Goal: Task Accomplishment & Management: Use online tool/utility

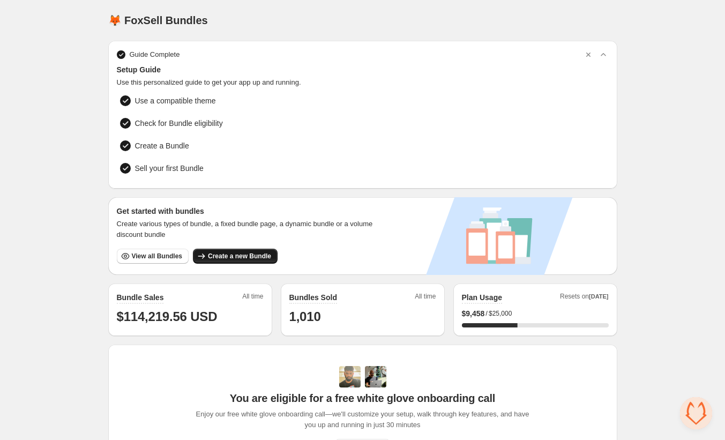
click at [238, 252] on span "Create a new Bundle" at bounding box center [239, 256] width 63 height 9
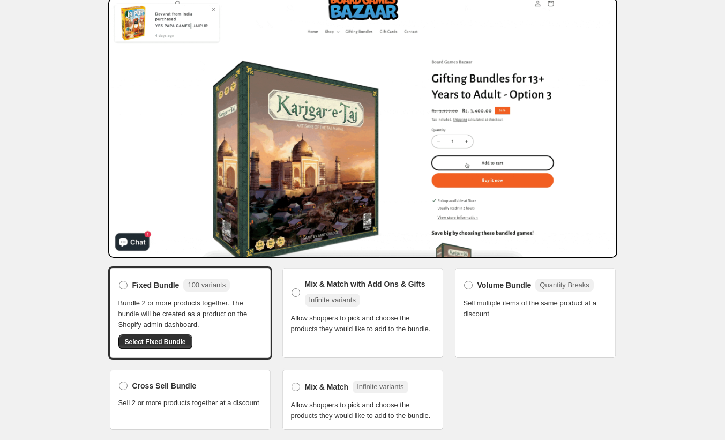
scroll to position [54, 0]
click at [321, 382] on span "Mix & Match" at bounding box center [327, 387] width 44 height 11
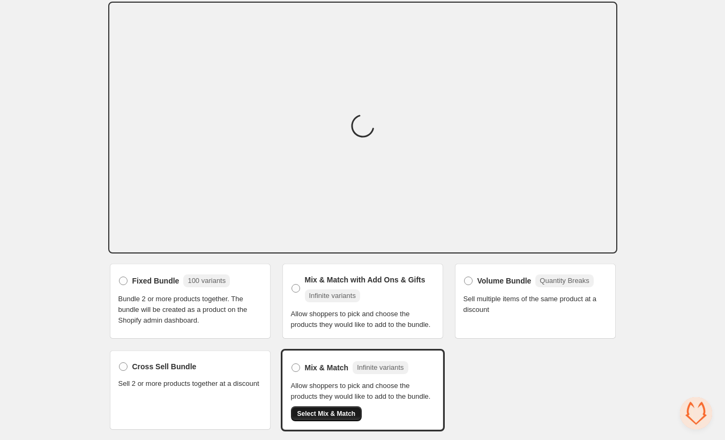
click at [336, 418] on span "Select Mix & Match" at bounding box center [327, 414] width 58 height 9
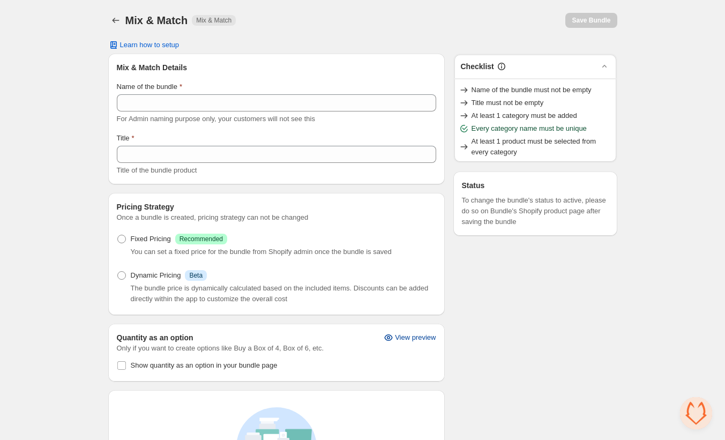
click at [418, 337] on span "View preview" at bounding box center [415, 338] width 41 height 9
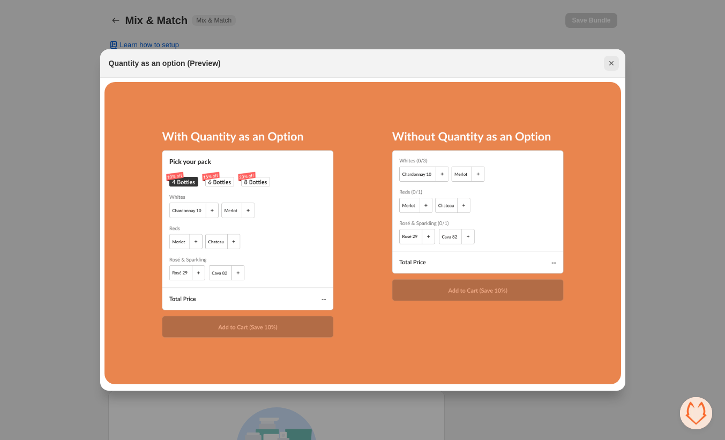
click at [612, 61] on icon "Close" at bounding box center [611, 63] width 11 height 11
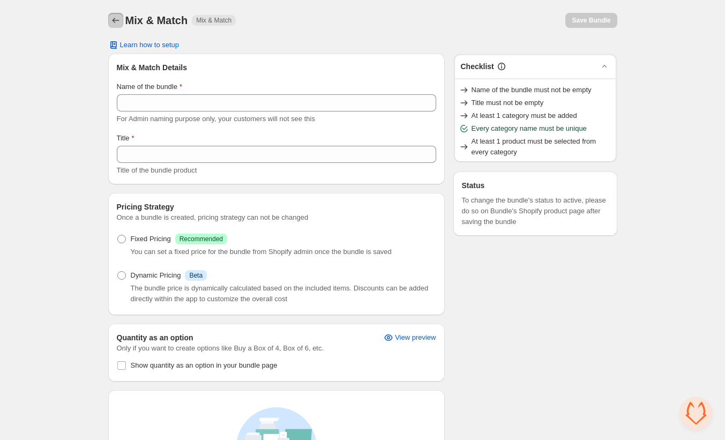
click at [116, 18] on icon "Back" at bounding box center [115, 20] width 11 height 11
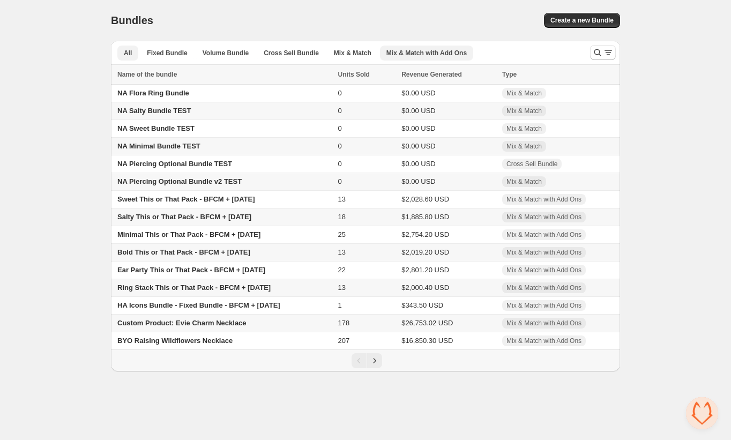
click at [428, 51] on span "Mix & Match with Add Ons" at bounding box center [427, 53] width 80 height 9
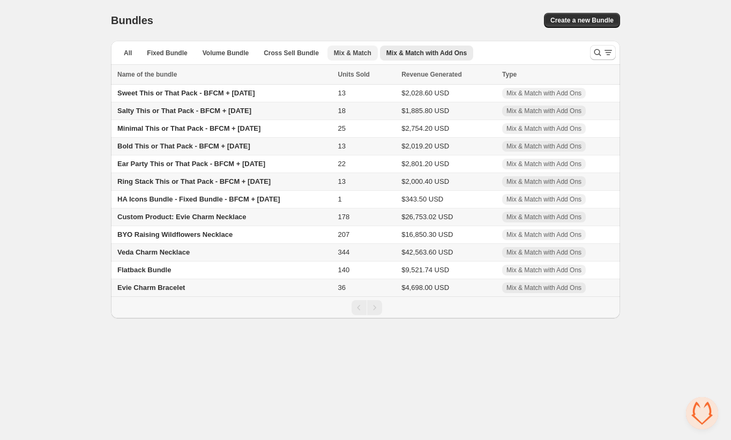
click at [360, 50] on span "Mix & Match" at bounding box center [353, 53] width 38 height 9
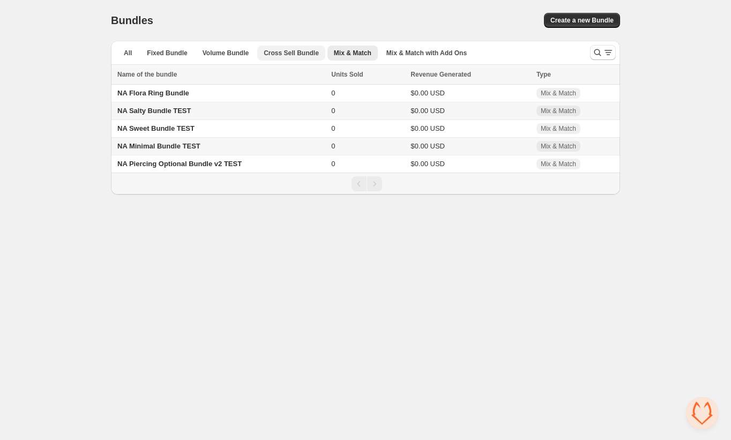
click at [317, 53] on span "Cross Sell Bundle" at bounding box center [291, 53] width 55 height 9
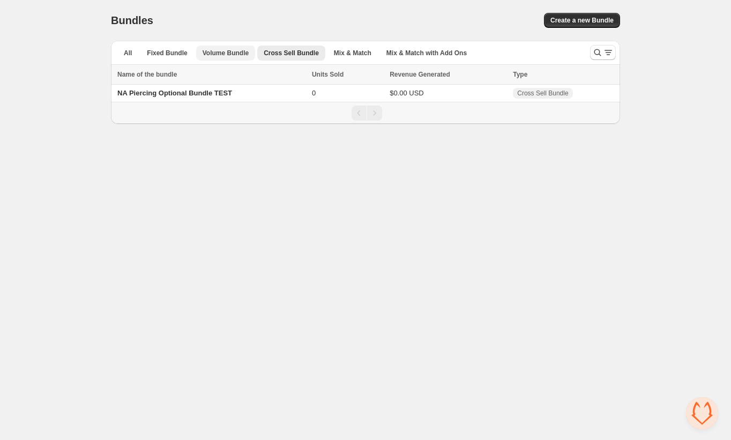
click at [241, 52] on span "Volume Bundle" at bounding box center [226, 53] width 46 height 9
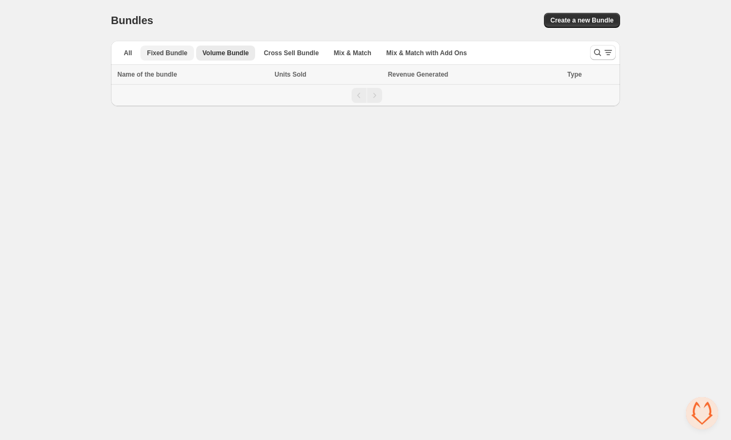
click at [175, 52] on span "Fixed Bundle" at bounding box center [167, 53] width 40 height 9
click at [162, 54] on span "Fixed Bundle" at bounding box center [167, 53] width 40 height 9
click at [120, 54] on button "All" at bounding box center [127, 53] width 21 height 15
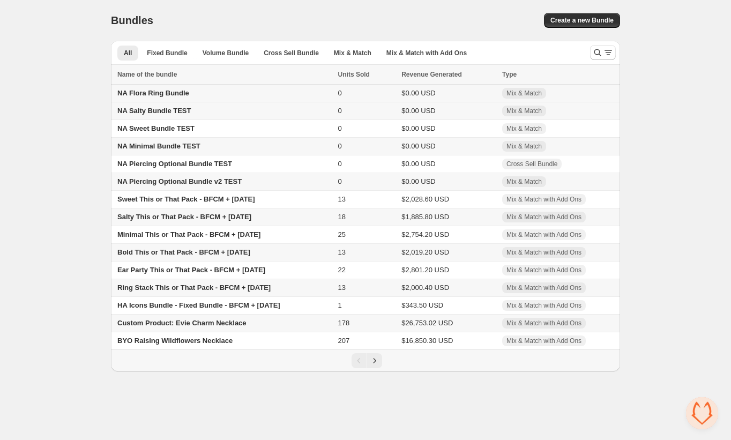
click at [169, 94] on span "NA Flora Ring Bundle" at bounding box center [153, 93] width 72 height 8
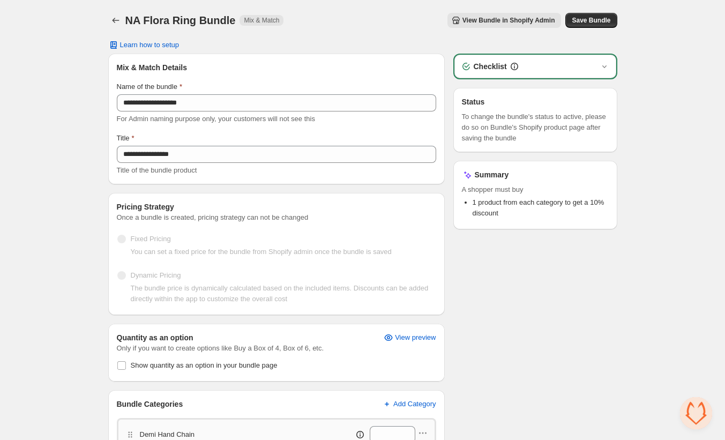
click at [509, 16] on span "View Bundle in Shopify Admin" at bounding box center [509, 20] width 93 height 9
click at [114, 17] on icon "Back" at bounding box center [115, 20] width 11 height 11
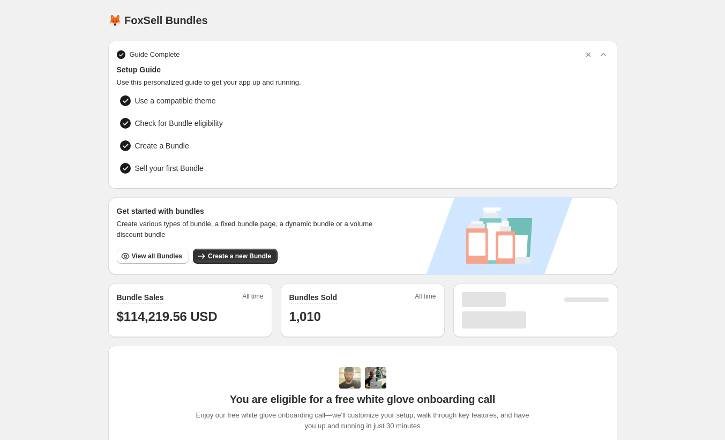
click at [217, 245] on div "Get started with bundles Create various types of bundle, a fixed bundle page, a…" at bounding box center [250, 235] width 266 height 58
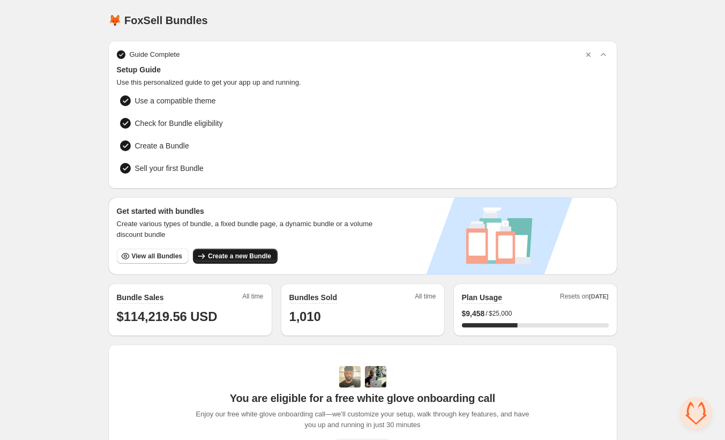
click at [247, 252] on span "Create a new Bundle" at bounding box center [239, 256] width 63 height 9
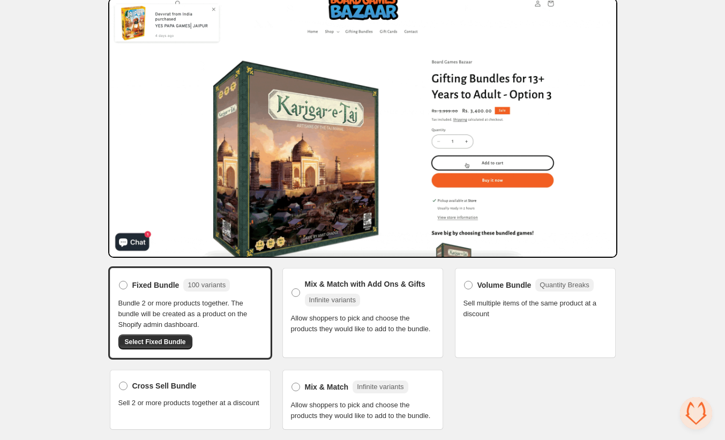
scroll to position [54, 0]
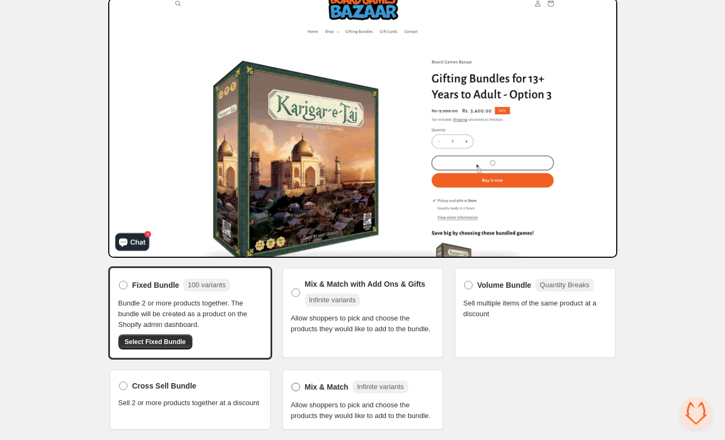
click at [338, 382] on span "Mix & Match" at bounding box center [327, 387] width 44 height 11
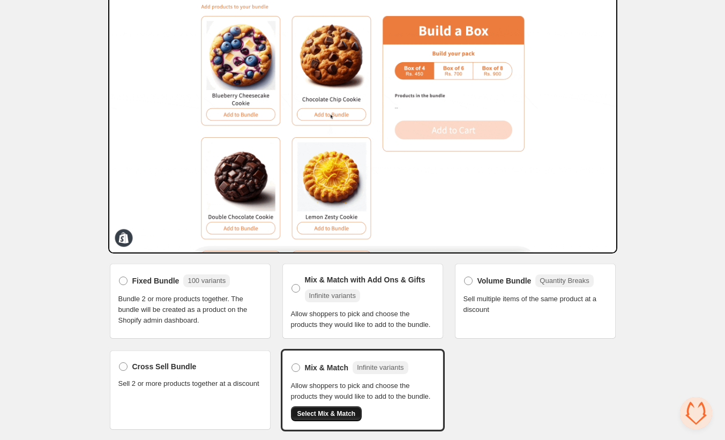
click at [332, 418] on span "Select Mix & Match" at bounding box center [327, 414] width 58 height 9
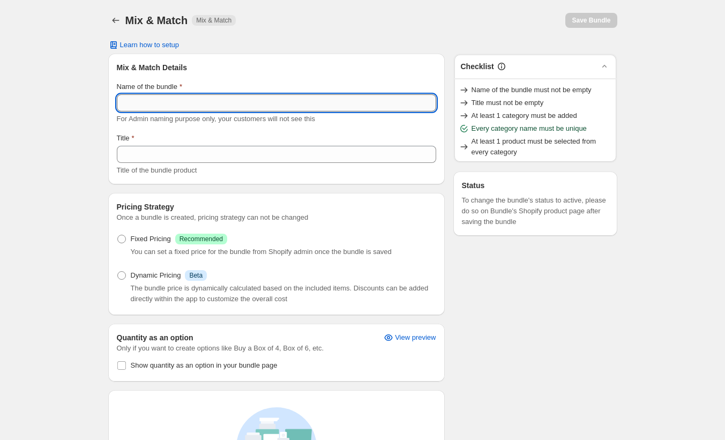
click at [241, 108] on input "Name of the bundle" at bounding box center [277, 102] width 320 height 17
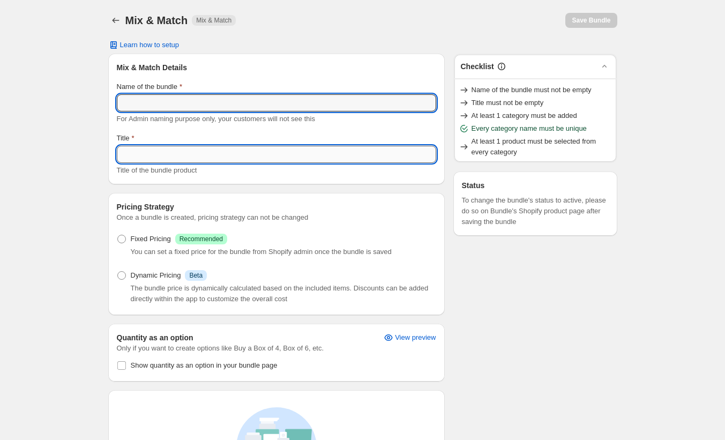
click at [223, 159] on input "Title" at bounding box center [277, 154] width 320 height 17
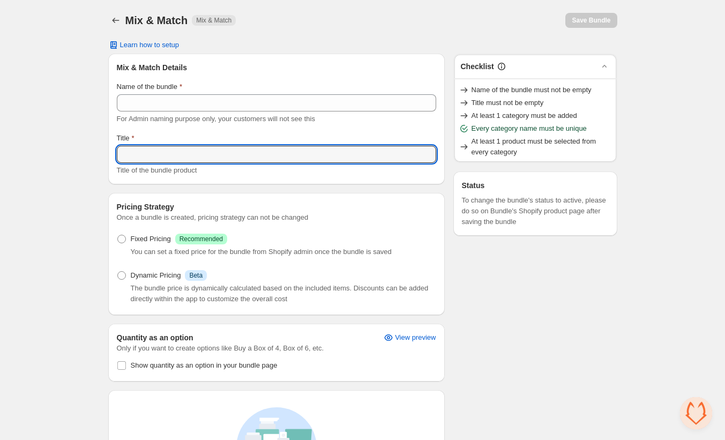
click at [234, 117] on span "For Admin naming purpose only, your customers will not see this" at bounding box center [216, 119] width 198 height 8
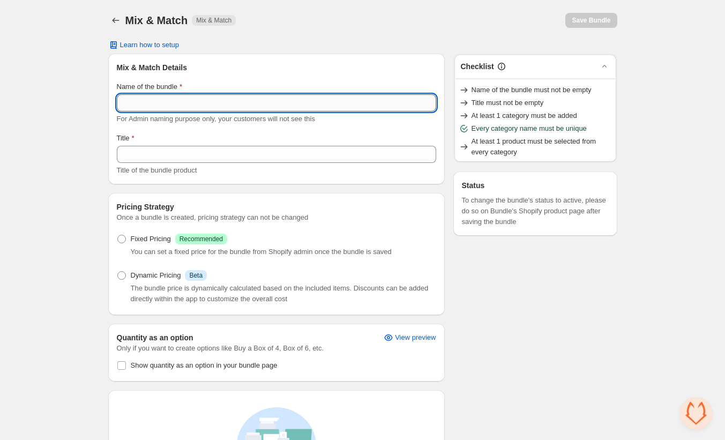
click at [250, 107] on input "Name of the bundle" at bounding box center [277, 102] width 320 height 17
click at [251, 106] on input "Name of the bundle" at bounding box center [277, 102] width 320 height 17
click at [254, 105] on input "Name of the bundle" at bounding box center [277, 102] width 320 height 17
click at [199, 105] on input "**********" at bounding box center [277, 102] width 320 height 17
click at [121, 104] on input "**********" at bounding box center [277, 102] width 320 height 17
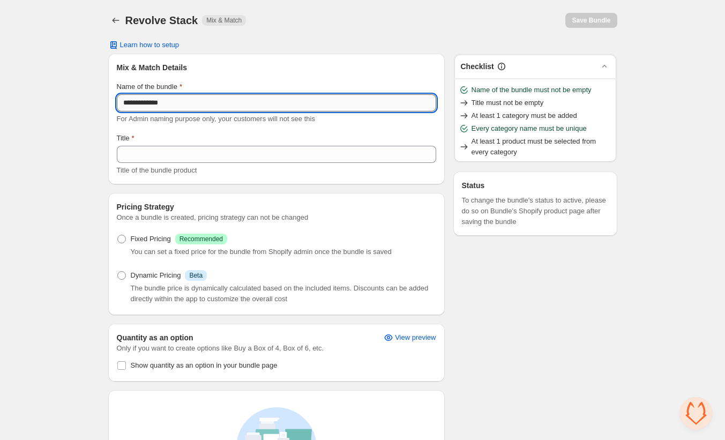
click at [121, 105] on input "**********" at bounding box center [277, 102] width 320 height 17
type input "**********"
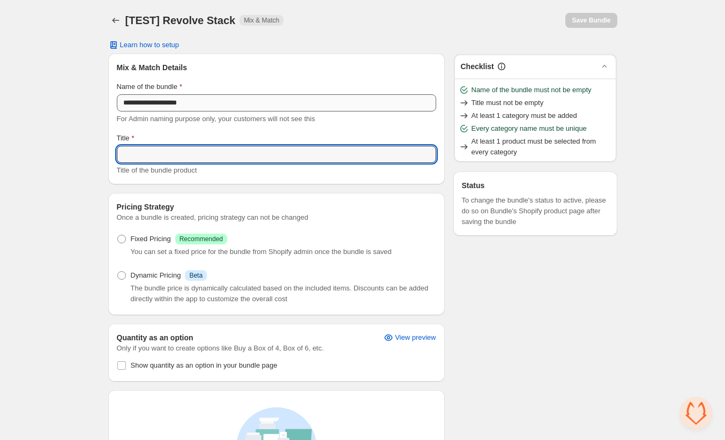
paste input "**********"
type input "**********"
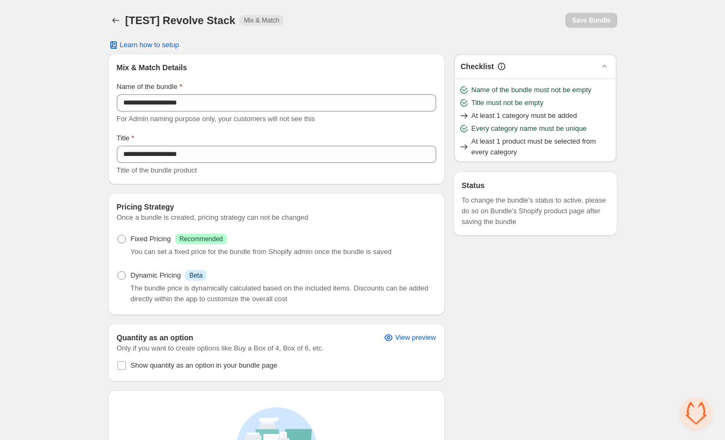
click at [79, 146] on div "**********" at bounding box center [362, 333] width 725 height 666
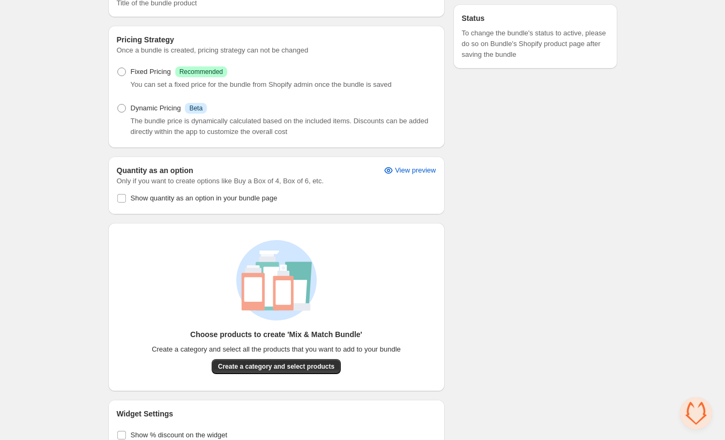
scroll to position [226, 0]
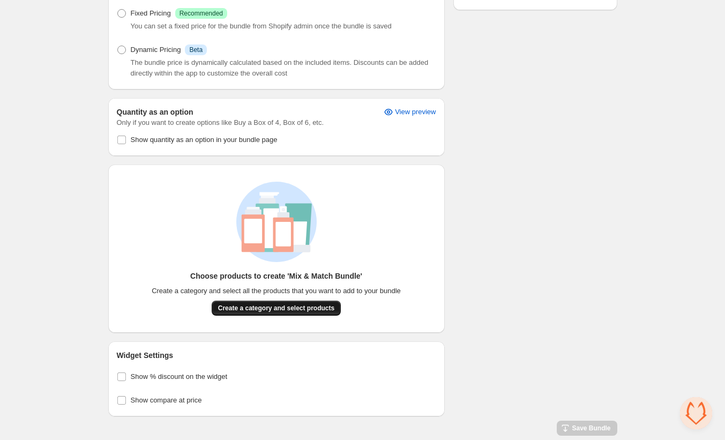
click at [256, 305] on span "Create a category and select products" at bounding box center [276, 308] width 116 height 9
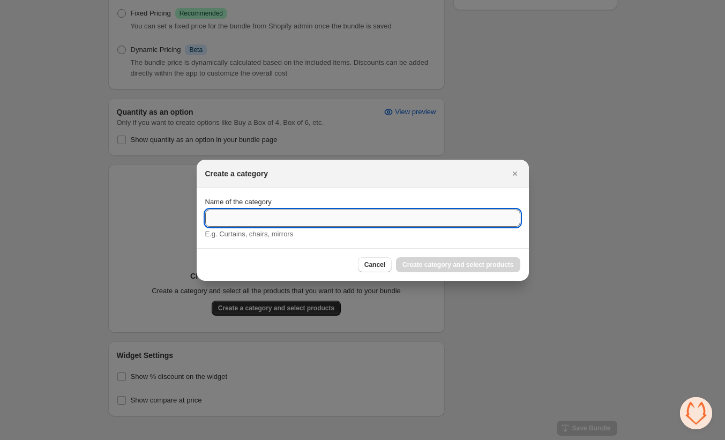
click at [287, 221] on input "Name of the category" at bounding box center [362, 218] width 315 height 17
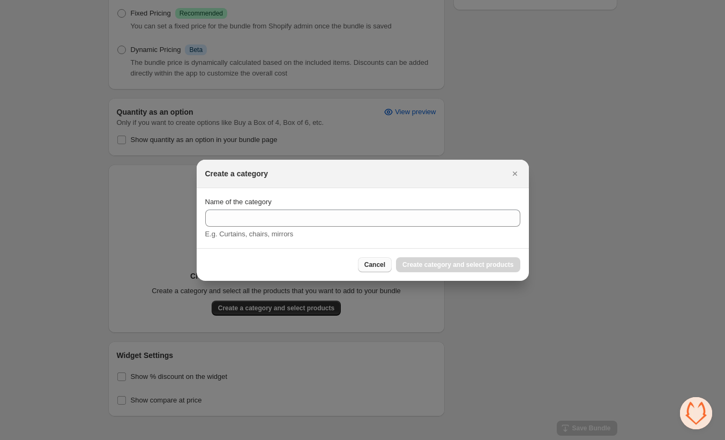
click at [382, 269] on button "Cancel" at bounding box center [375, 264] width 34 height 15
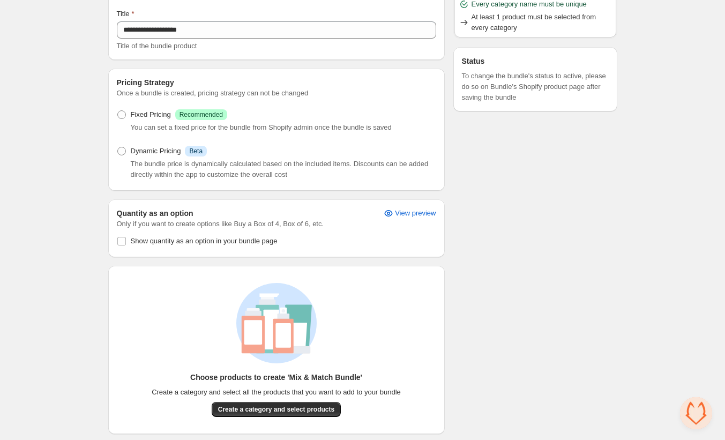
scroll to position [226, 0]
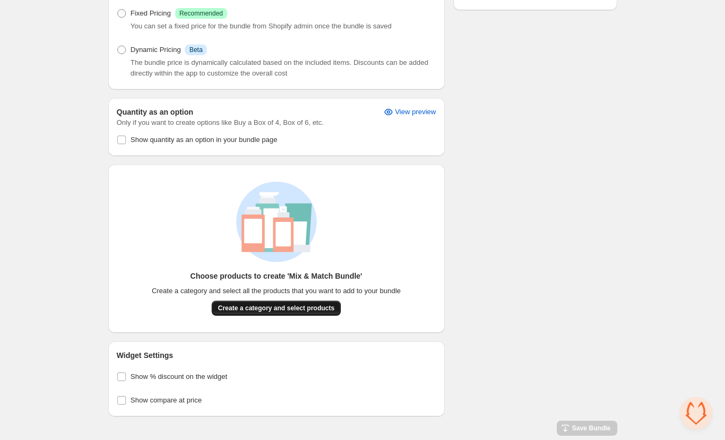
click at [279, 308] on span "Create a category and select products" at bounding box center [276, 308] width 116 height 9
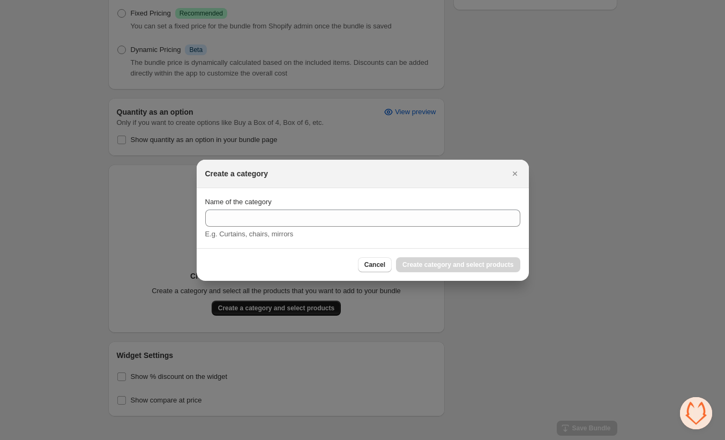
scroll to position [0, 0]
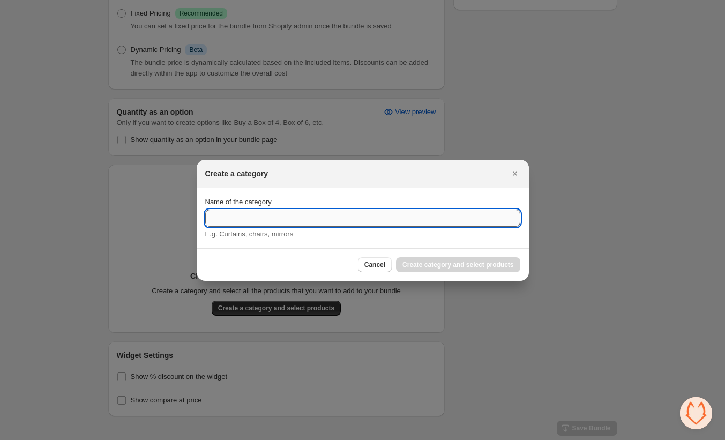
click at [306, 214] on input "Name of the category" at bounding box center [362, 218] width 315 height 17
type input "*****"
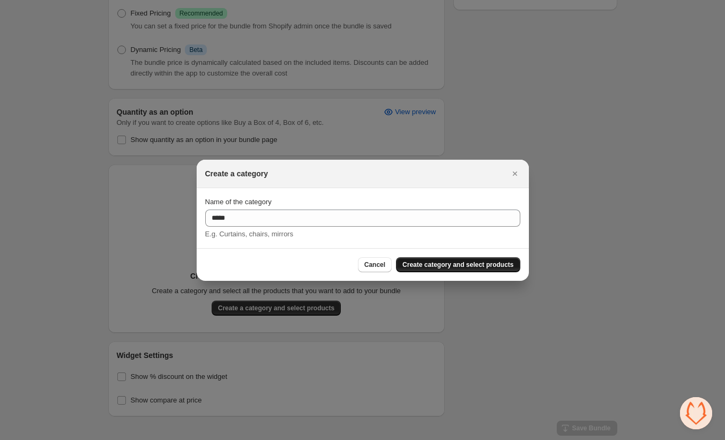
click at [441, 271] on button "Create category and select products" at bounding box center [458, 264] width 124 height 15
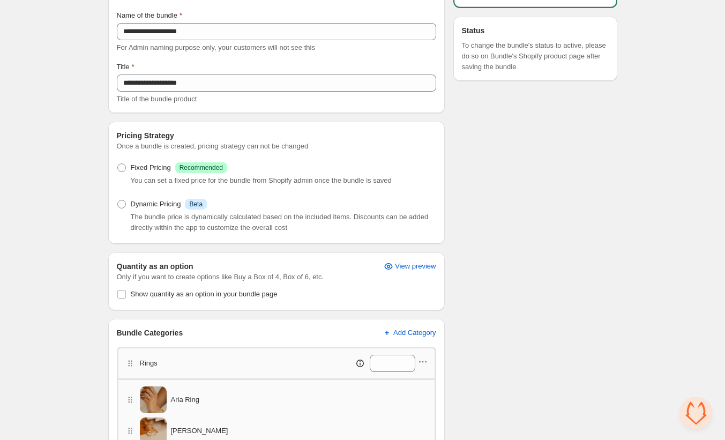
scroll to position [123, 0]
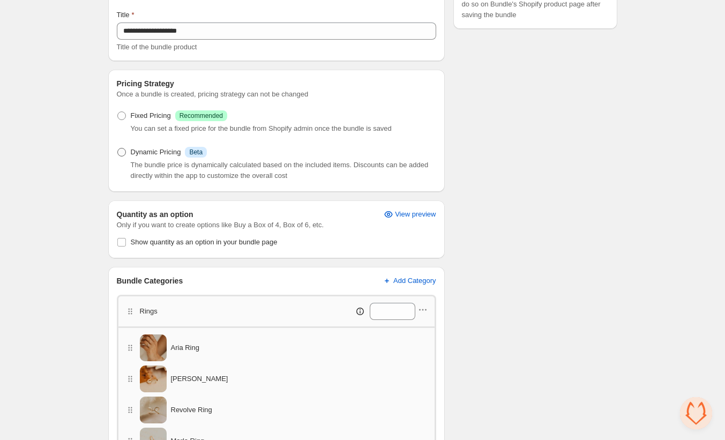
click at [171, 151] on span "Dynamic Pricing" at bounding box center [156, 152] width 50 height 11
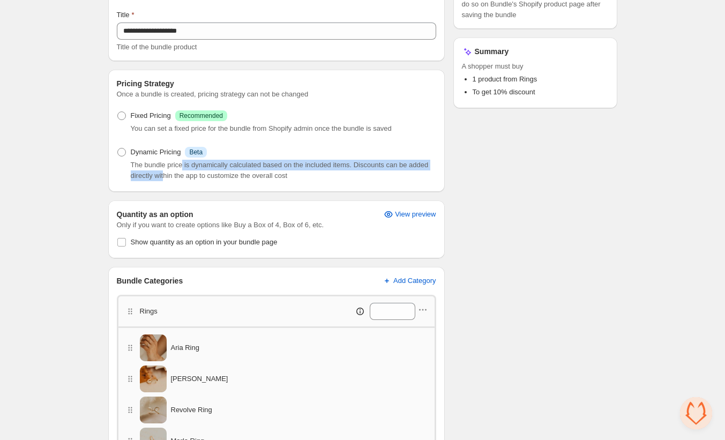
drag, startPoint x: 186, startPoint y: 164, endPoint x: 189, endPoint y: 174, distance: 10.9
click at [189, 174] on span "The bundle price is dynamically calculated based on the included items. Discoun…" at bounding box center [280, 170] width 298 height 19
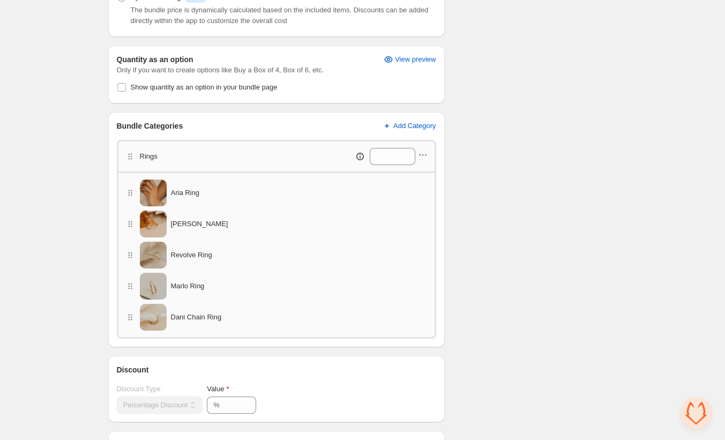
scroll to position [368, 0]
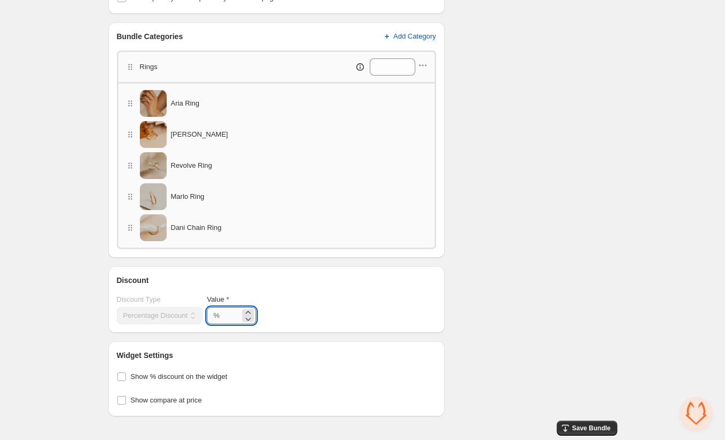
click at [240, 315] on input "**" at bounding box center [231, 315] width 17 height 17
click at [340, 304] on div "**********" at bounding box center [277, 309] width 320 height 30
click at [448, 291] on div "**********" at bounding box center [362, 51] width 509 height 731
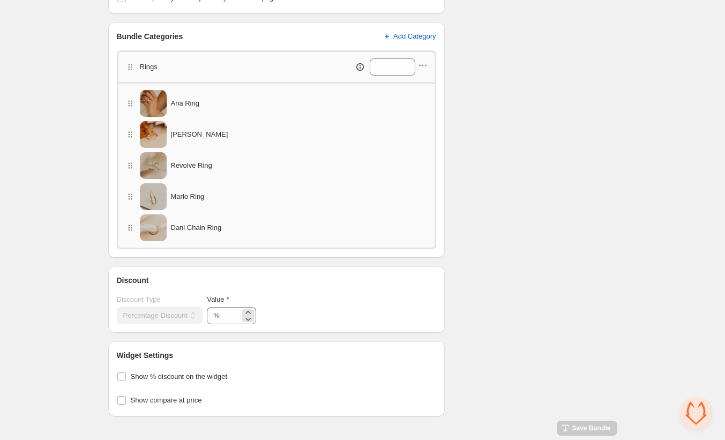
click at [220, 314] on div "%" at bounding box center [216, 315] width 6 height 11
click at [224, 324] on div "%" at bounding box center [231, 315] width 49 height 17
click at [232, 320] on input "Value" at bounding box center [231, 315] width 17 height 17
type input "*"
click at [619, 297] on div "**********" at bounding box center [362, 36] width 535 height 808
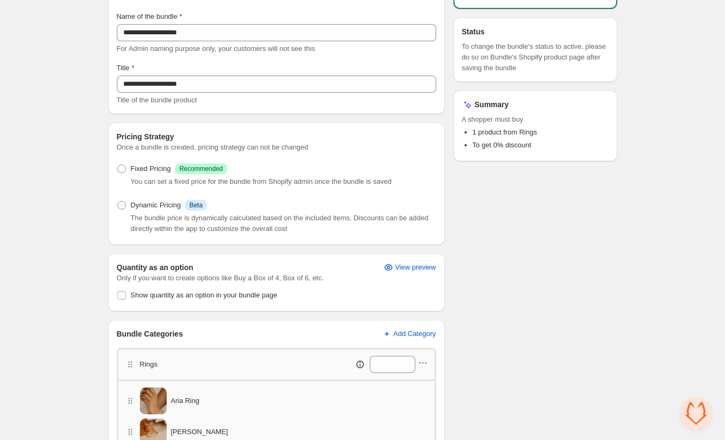
scroll to position [0, 0]
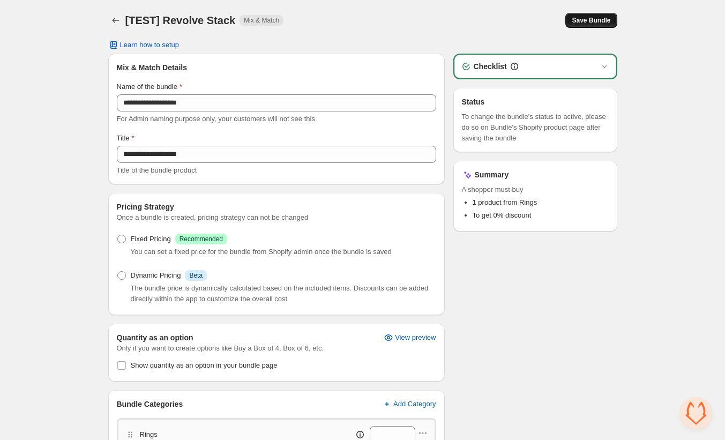
click at [589, 24] on span "Save Bundle" at bounding box center [591, 20] width 39 height 9
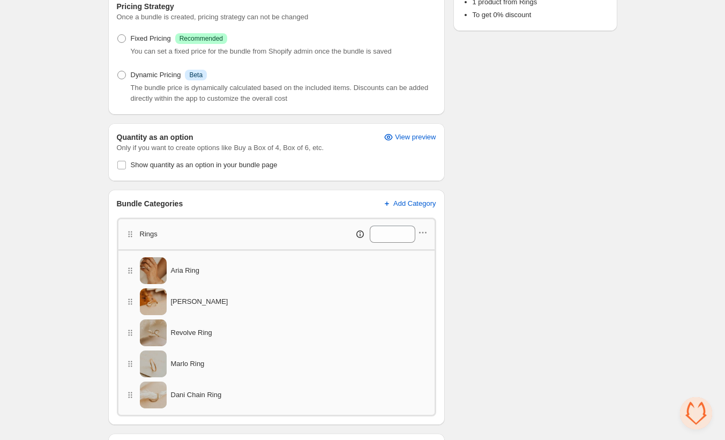
scroll to position [206, 0]
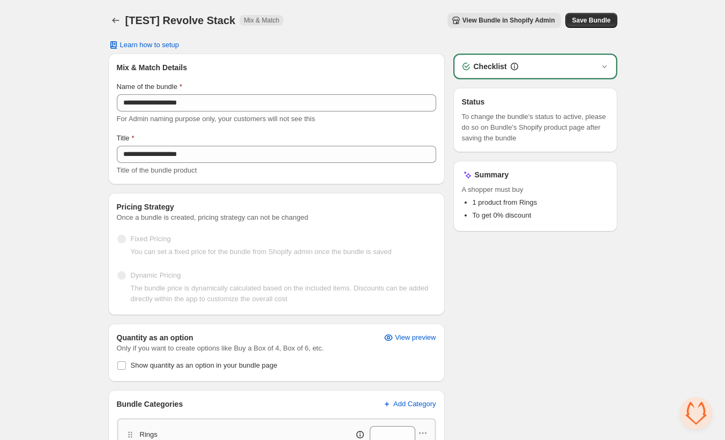
click at [533, 18] on span "View Bundle in Shopify Admin" at bounding box center [509, 20] width 93 height 9
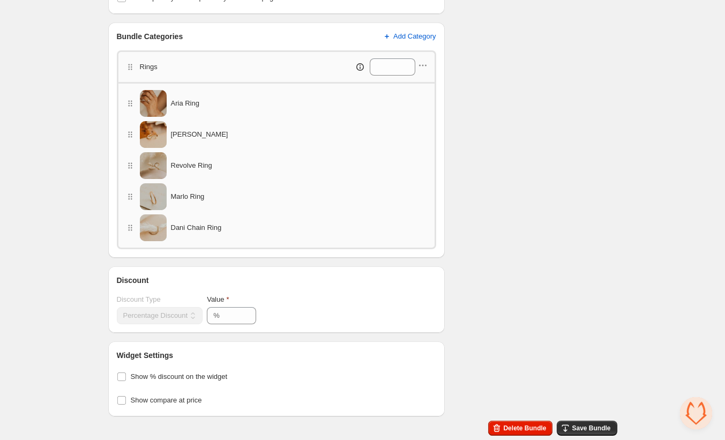
click at [523, 420] on div "**********" at bounding box center [362, 56] width 509 height 767
click at [522, 428] on span "Delete Bundle" at bounding box center [524, 428] width 43 height 9
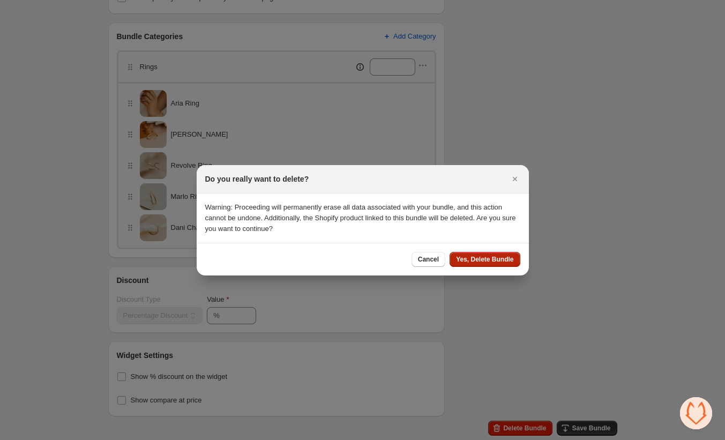
click at [481, 263] on span "Yes, Delete Bundle" at bounding box center [484, 259] width 57 height 9
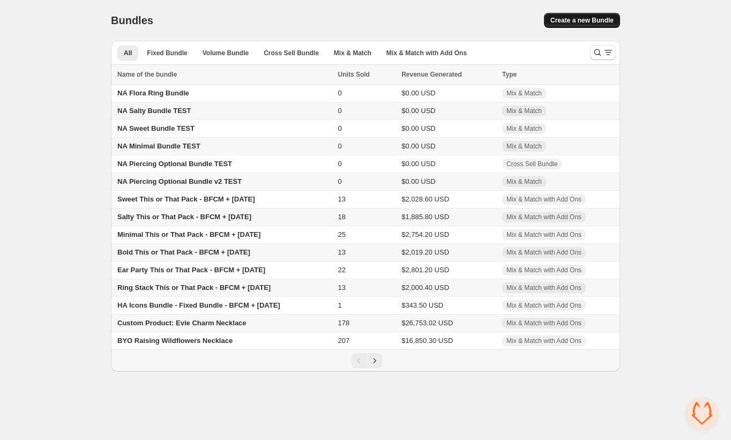
click at [587, 16] on button "Create a new Bundle" at bounding box center [582, 20] width 76 height 15
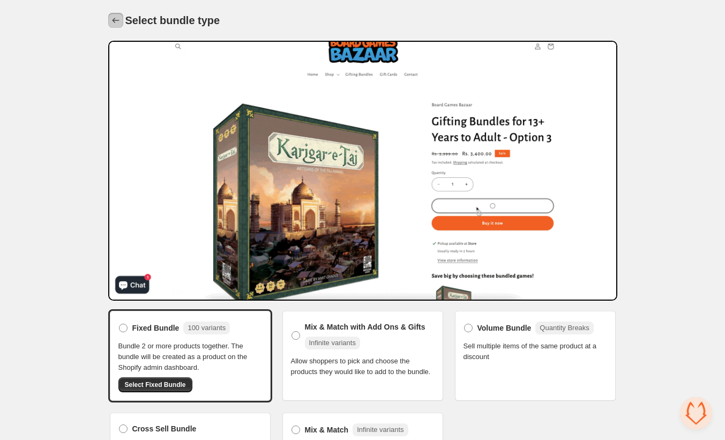
click at [112, 17] on icon "Back" at bounding box center [115, 20] width 11 height 11
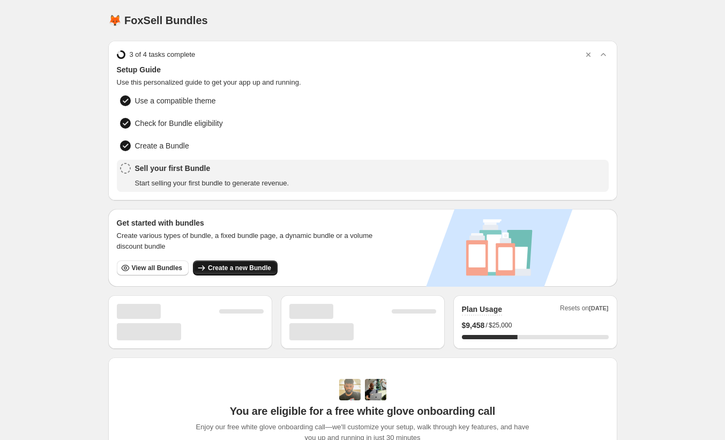
click at [221, 264] on span "Create a new Bundle" at bounding box center [239, 268] width 63 height 9
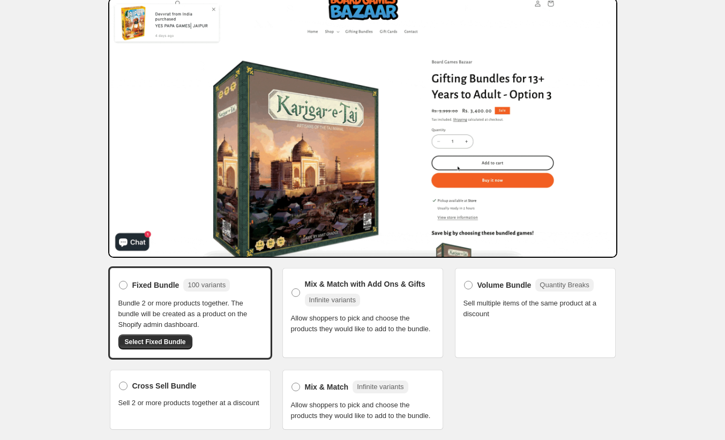
scroll to position [54, 0]
click at [377, 279] on span "Mix & Match with Add Ons & Gifts" at bounding box center [365, 284] width 121 height 11
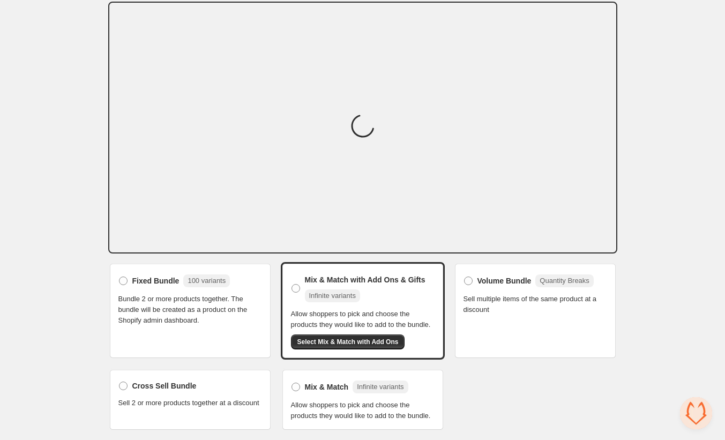
scroll to position [60, 0]
click at [364, 337] on button "Select Mix & Match with Add Ons" at bounding box center [348, 342] width 114 height 15
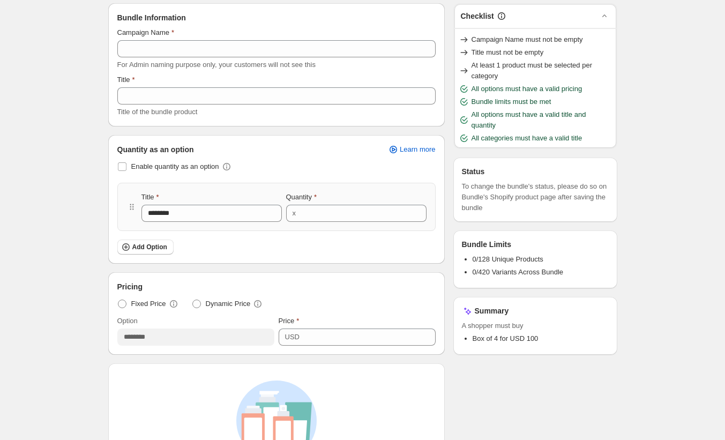
scroll to position [106, 0]
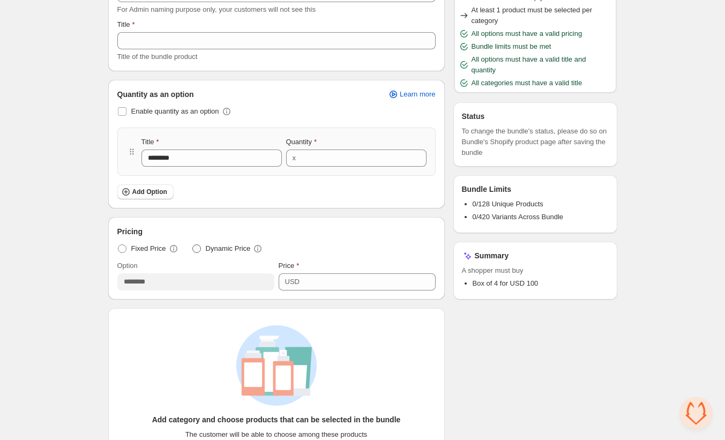
click at [222, 249] on span "Dynamic Price" at bounding box center [228, 248] width 45 height 11
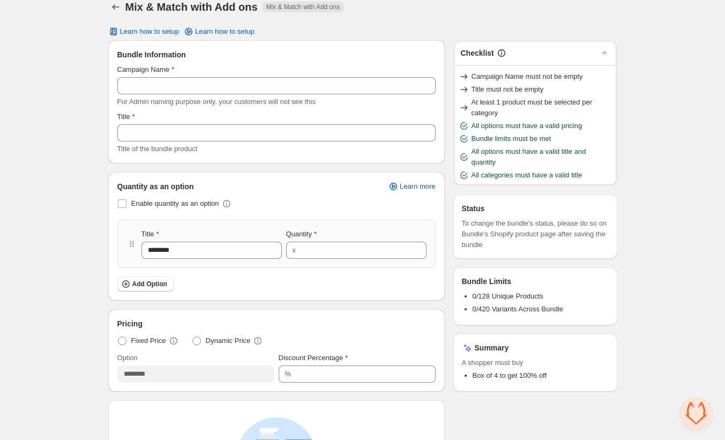
scroll to position [0, 0]
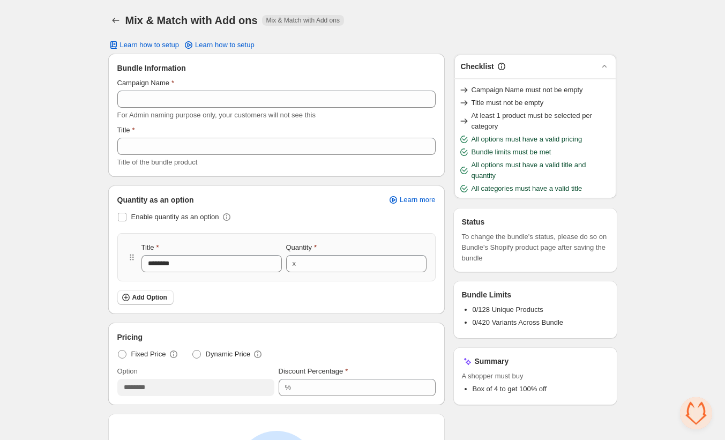
click at [187, 239] on div "Title ******** Quantity x *" at bounding box center [276, 257] width 318 height 48
click at [320, 264] on input "*" at bounding box center [355, 263] width 112 height 17
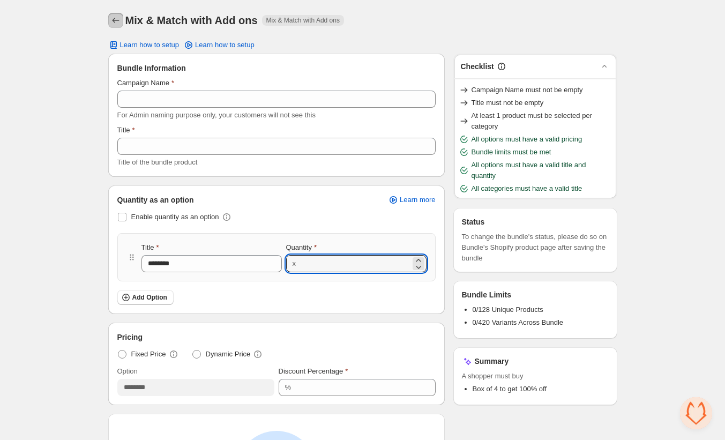
click at [121, 26] on button "Back" at bounding box center [115, 20] width 15 height 15
click at [122, 21] on button "Back" at bounding box center [115, 20] width 15 height 15
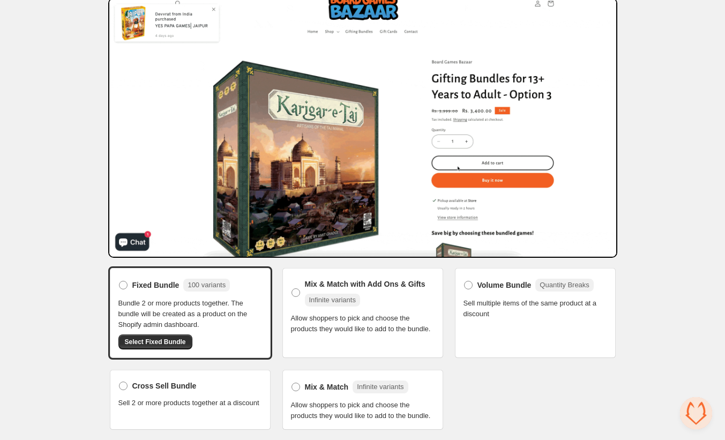
scroll to position [54, 0]
click at [336, 400] on span "Allow shoppers to pick and choose the products they would like to add to the bu…" at bounding box center [363, 410] width 144 height 21
click at [338, 385] on div "Mix & Match Infinite variants Allow shoppers to pick and choose the products th…" at bounding box center [363, 400] width 144 height 43
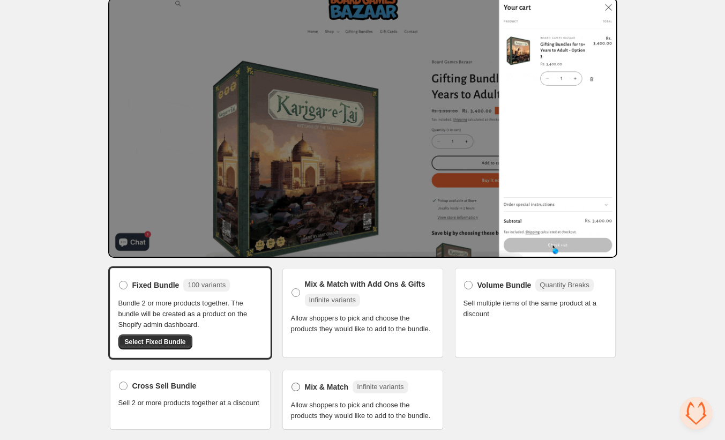
click at [339, 382] on span "Mix & Match" at bounding box center [327, 387] width 44 height 11
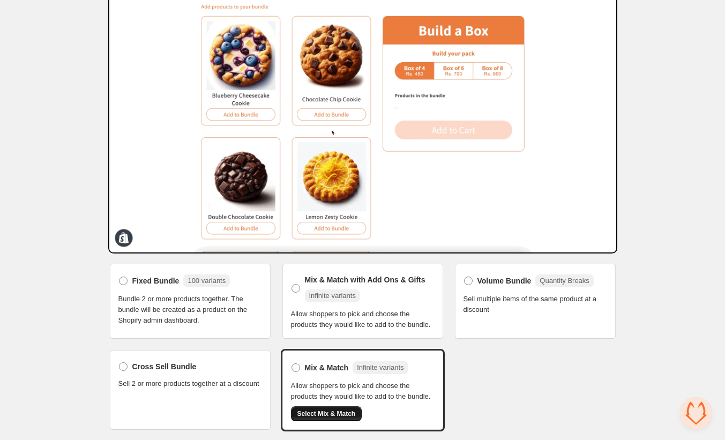
click at [331, 418] on span "Select Mix & Match" at bounding box center [327, 414] width 58 height 9
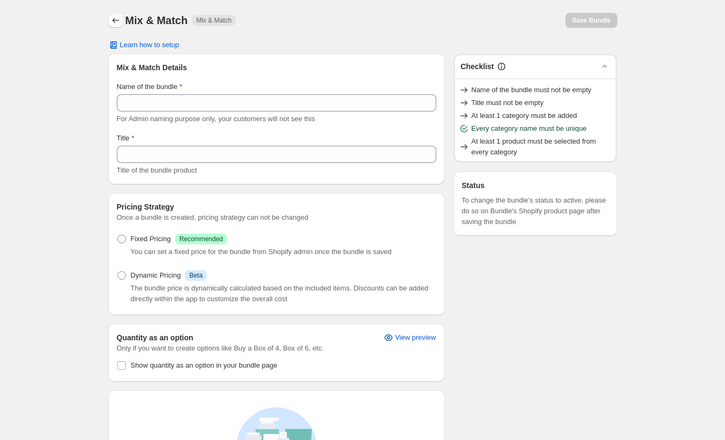
click at [116, 21] on icon "Back" at bounding box center [115, 20] width 11 height 11
